Goal: Information Seeking & Learning: Learn about a topic

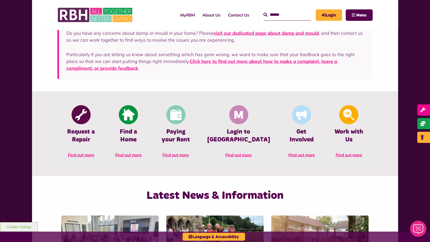
scroll to position [69, 0]
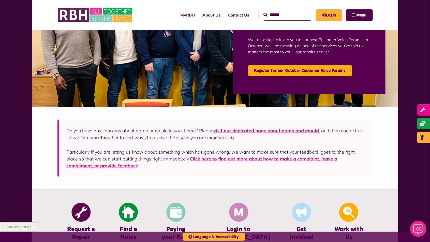
click at [177, 16] on link "MyRBH" at bounding box center [188, 15] width 22 height 14
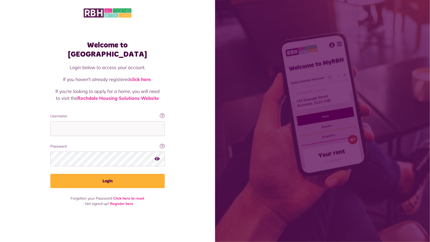
drag, startPoint x: 255, startPoint y: 88, endPoint x: 201, endPoint y: 88, distance: 54.2
click at [200, 88] on div "Welcome to MyRBH Login below to access your account. If you haven't already reg…" at bounding box center [215, 121] width 430 height 242
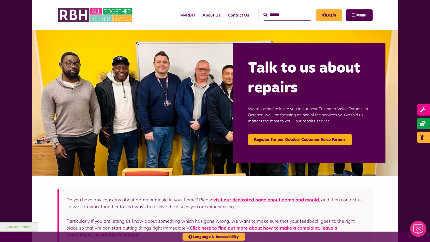
click at [208, 15] on link "About Us" at bounding box center [212, 15] width 26 height 14
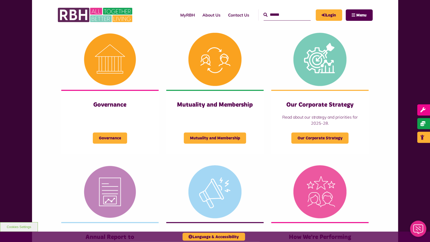
scroll to position [208, 0]
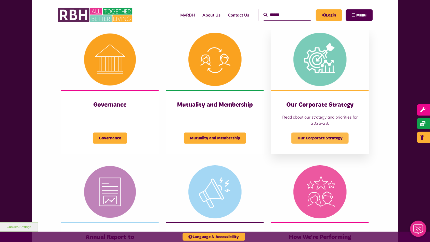
click at [315, 135] on span "Our Corporate Strategy" at bounding box center [320, 138] width 57 height 11
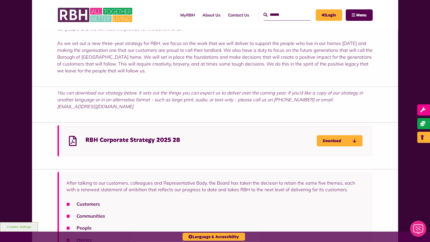
scroll to position [301, 0]
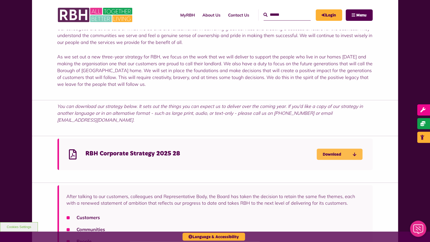
click at [321, 149] on link "Download" at bounding box center [340, 154] width 46 height 11
click at [327, 149] on link "Download" at bounding box center [340, 154] width 46 height 11
click at [232, 139] on div "RBH Corporate Strategy 2025 28 Download" at bounding box center [216, 155] width 316 height 32
click at [244, 150] on h4 "RBH Corporate Strategy 2025 28" at bounding box center [201, 154] width 231 height 8
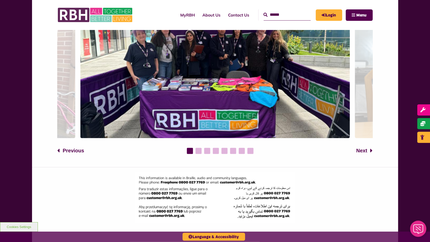
scroll to position [674, 0]
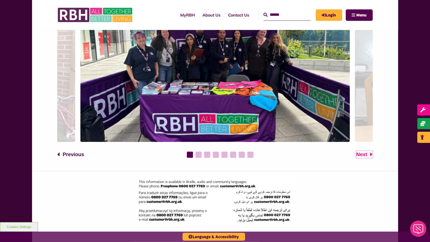
click at [365, 151] on span "Next" at bounding box center [361, 155] width 11 height 8
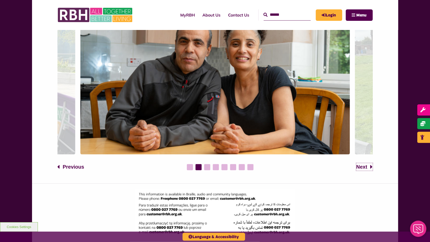
scroll to position [641, 0]
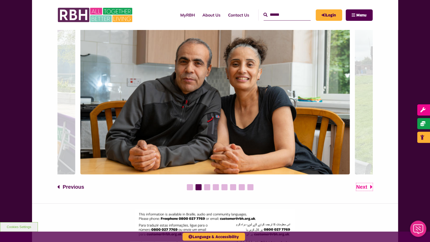
click at [361, 183] on span "Next" at bounding box center [361, 187] width 11 height 8
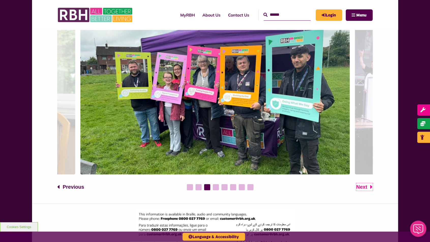
click at [361, 183] on span "Next" at bounding box center [361, 187] width 11 height 8
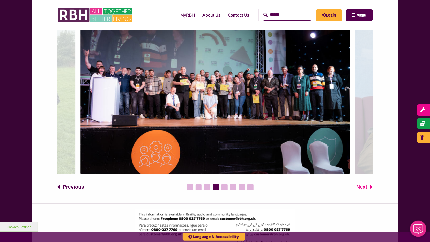
click at [361, 183] on span "Next" at bounding box center [361, 187] width 11 height 8
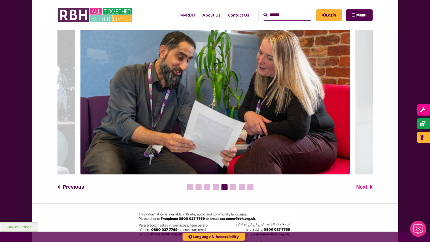
click at [361, 183] on span "Next" at bounding box center [361, 187] width 11 height 8
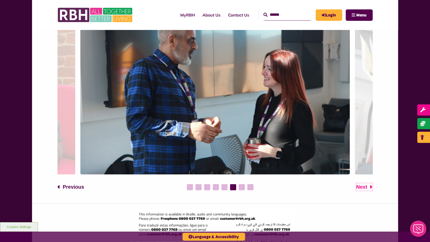
click at [361, 183] on span "Next" at bounding box center [361, 187] width 11 height 8
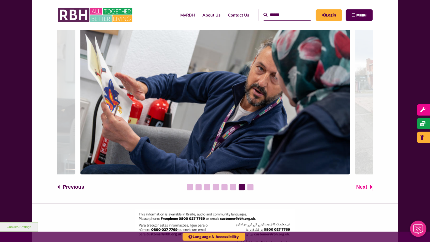
click at [361, 183] on span "Next" at bounding box center [361, 187] width 11 height 8
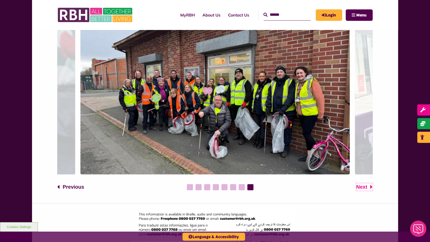
click at [361, 183] on span "Next" at bounding box center [361, 187] width 11 height 8
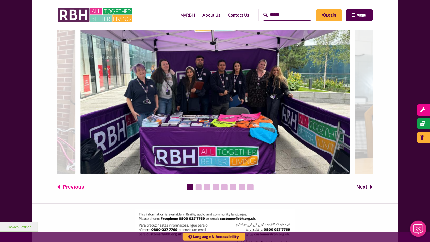
click at [66, 183] on span "Previous" at bounding box center [73, 187] width 21 height 8
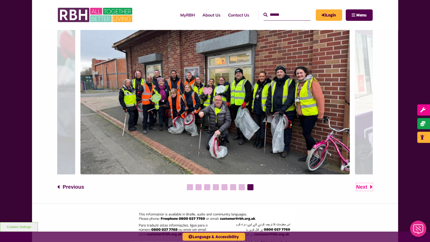
click at [359, 183] on span "Next" at bounding box center [361, 187] width 11 height 8
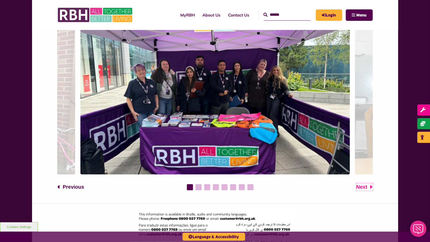
click at [359, 183] on span "Next" at bounding box center [361, 187] width 11 height 8
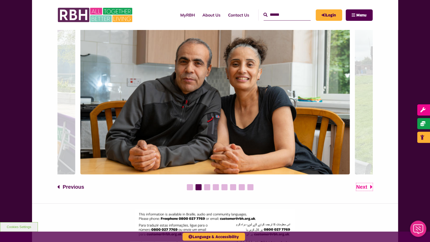
click at [359, 183] on span "Next" at bounding box center [361, 187] width 11 height 8
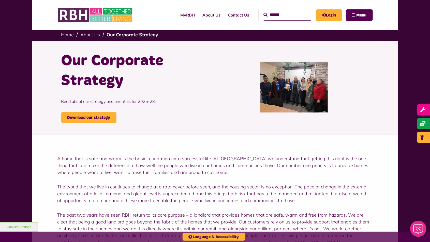
scroll to position [0, 0]
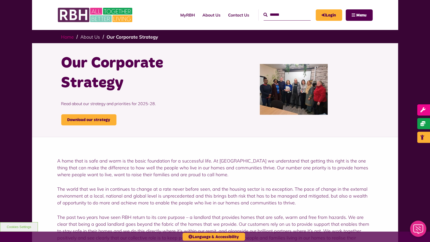
click at [67, 37] on link "Home" at bounding box center [67, 37] width 13 height 6
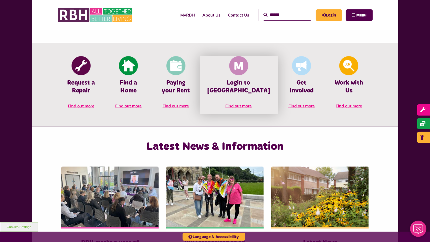
scroll to position [228, 0]
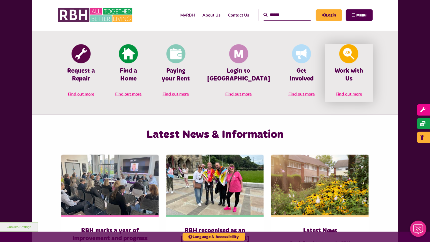
click at [351, 58] on img at bounding box center [349, 54] width 19 height 19
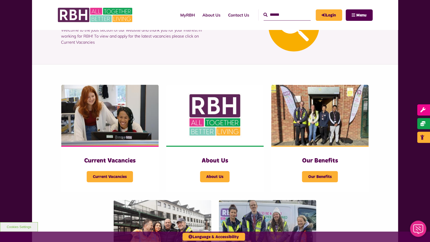
scroll to position [56, 0]
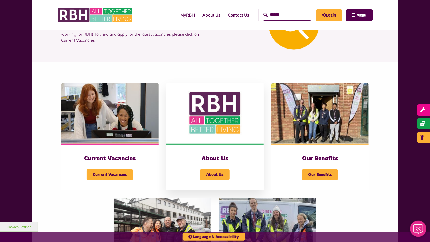
click at [226, 155] on div "About Us About Us" at bounding box center [214, 167] width 97 height 47
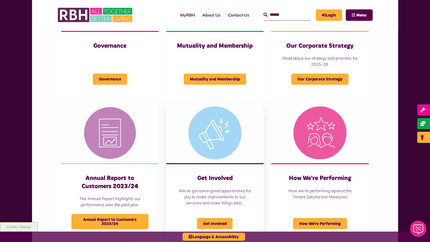
scroll to position [288, 0]
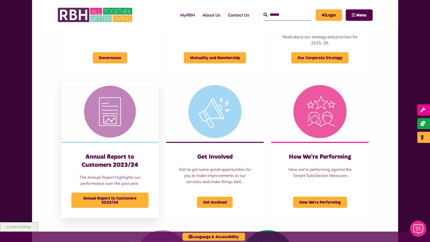
click at [119, 147] on div "Annual Report to Customers 2023/24 The Annual Report highlights our performance…" at bounding box center [109, 180] width 97 height 76
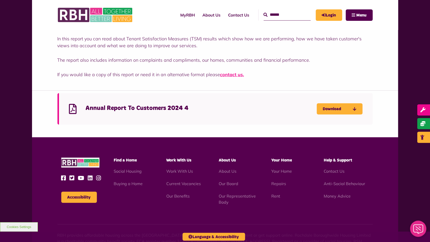
scroll to position [138, 0]
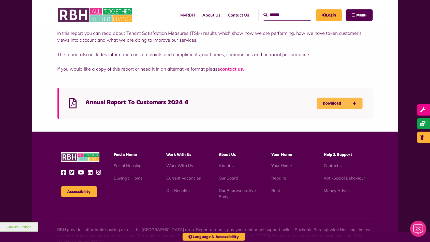
click at [344, 105] on link "Download" at bounding box center [340, 103] width 46 height 11
click at [221, 134] on div "Accessibility Find a Home" at bounding box center [215, 197] width 366 height 130
click at [412, 37] on div "Our Annual Report 2023/24 shows how we are achieving our overarching aim of ens…" at bounding box center [215, 60] width 430 height 144
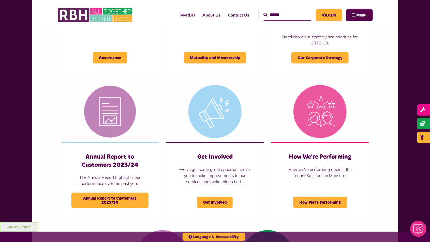
drag, startPoint x: 430, startPoint y: 31, endPoint x: 426, endPoint y: 31, distance: 4.3
click at [412, 34] on div "Rochdale Boroughwide Housing Limited (RBH) is the UK’s first tenant and employe…" at bounding box center [215, 77] width 430 height 561
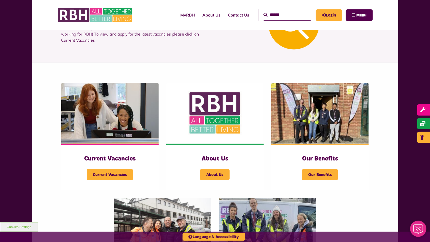
drag, startPoint x: 430, startPoint y: 32, endPoint x: 421, endPoint y: 34, distance: 9.4
click at [405, 41] on div "MyRBH About Us Contact Us Search" at bounding box center [215, 222] width 430 height 496
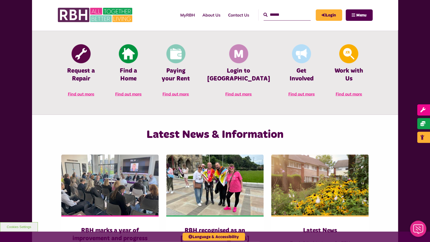
click at [413, 38] on div "Talk to us about repairs We’re excited to invite you to our next Customer Voice…" at bounding box center [215, 121] width 430 height 639
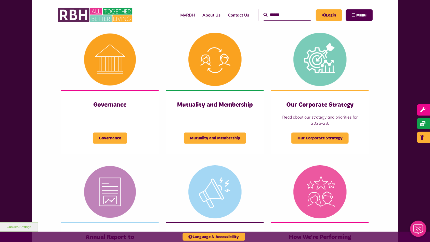
click at [418, 37] on div "Rochdale Boroughwide Housing Limited (RBH) is the UK’s first tenant and employe…" at bounding box center [215, 157] width 430 height 561
